Goal: Find specific page/section: Find specific page/section

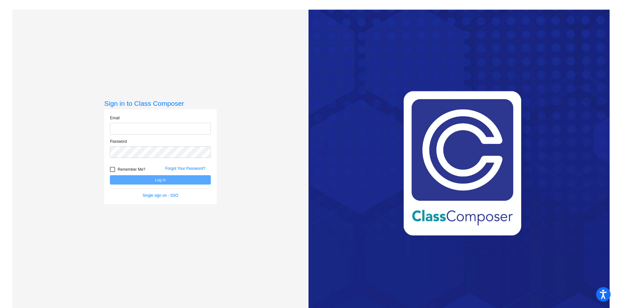
type input "[PERSON_NAME][EMAIL_ADDRESS][PERSON_NAME][DOMAIN_NAME]"
click at [112, 170] on div at bounding box center [112, 169] width 5 height 5
click at [112, 172] on input "Remember Me?" at bounding box center [112, 172] width 0 height 0
checkbox input "true"
click at [147, 180] on button "Log In" at bounding box center [160, 179] width 101 height 9
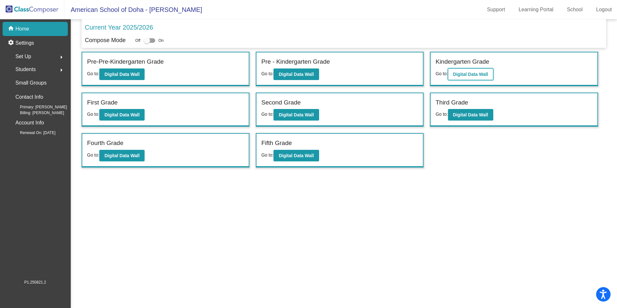
click at [471, 79] on button "Digital Data Wall" at bounding box center [470, 74] width 45 height 12
